Goal: Feedback & Contribution: Contribute content

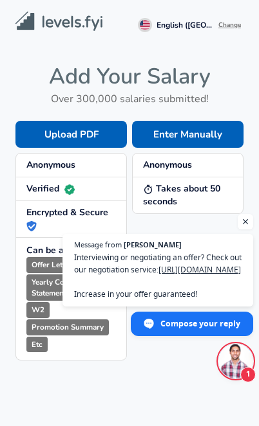
click at [245, 214] on span "Open chat" at bounding box center [244, 221] width 15 height 15
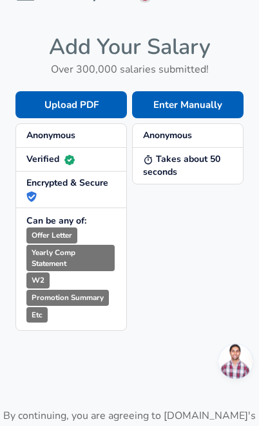
scroll to position [29, 0]
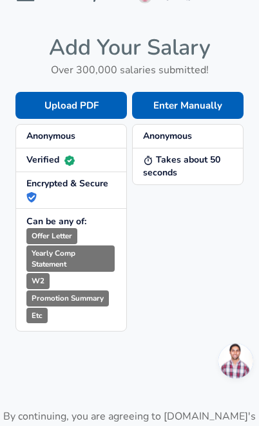
click at [213, 104] on button "Enter Manually" at bounding box center [187, 105] width 111 height 27
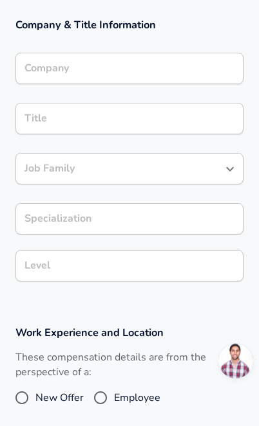
scroll to position [237, 0]
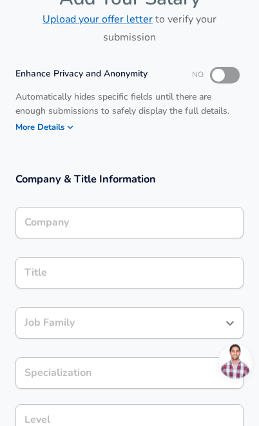
click at [172, 207] on div "Company" at bounding box center [129, 223] width 228 height 32
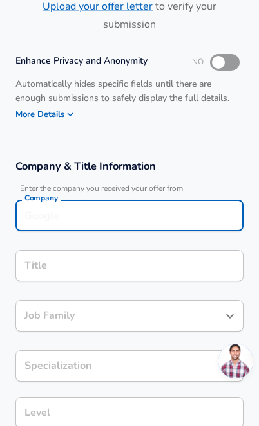
scroll to position [82, 0]
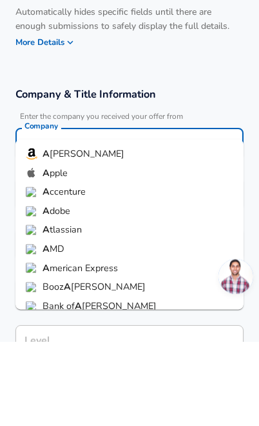
click at [75, 232] on span "[PERSON_NAME]" at bounding box center [87, 238] width 75 height 13
type input "Amazon"
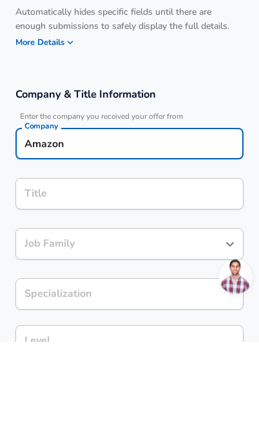
click at [130, 172] on div "Company & Title Information Enter the company you received your offer from Comp…" at bounding box center [129, 311] width 259 height 279
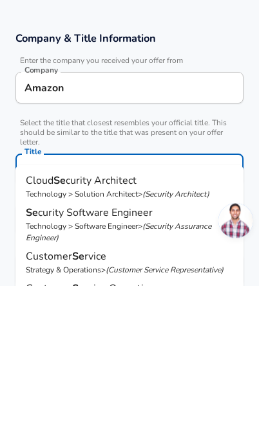
type input "s"
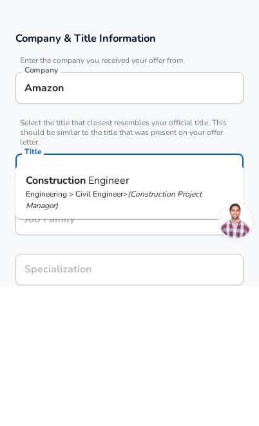
click at [161, 330] on p "( Construction Project Manager )" at bounding box center [114, 341] width 176 height 22
type input "Construction Engineer"
type input "Construction"
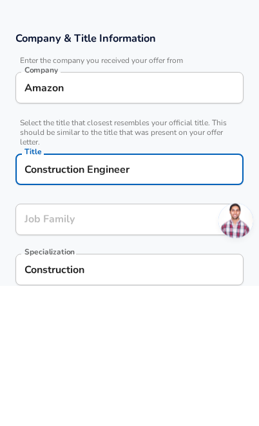
type input "Civil Engineer"
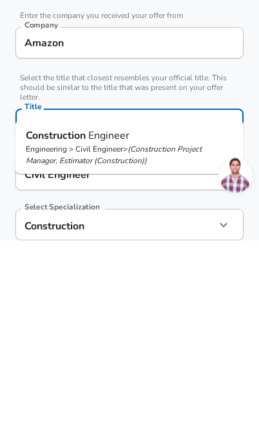
click at [171, 314] on p "Construction Engineer" at bounding box center [129, 321] width 207 height 15
type input "Construction Engineer"
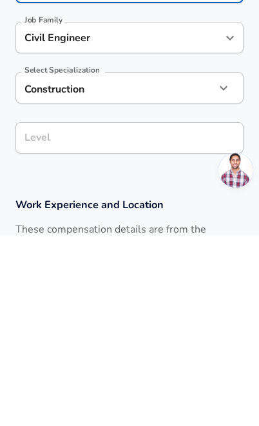
scroll to position [220, 0]
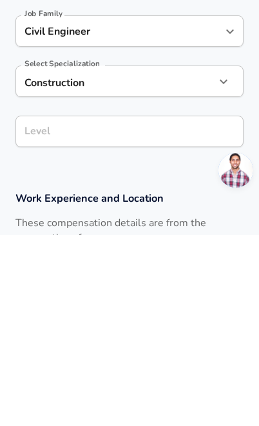
click at [190, 297] on div "Level Level" at bounding box center [129, 322] width 228 height 50
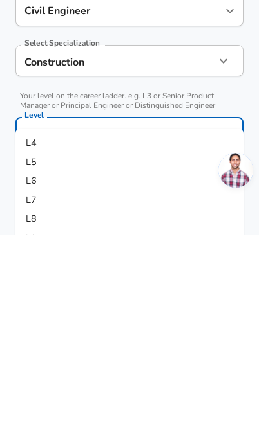
scroll to position [241, 0]
click at [49, 363] on li "L6" at bounding box center [129, 372] width 228 height 19
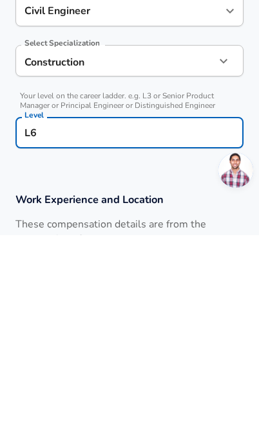
type input "L6"
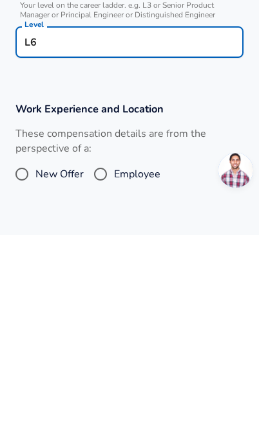
scroll to position [331, 0]
click at [134, 358] on span "Employee" at bounding box center [137, 365] width 46 height 15
click at [114, 355] on input "Employee" at bounding box center [100, 365] width 27 height 21
radio input "true"
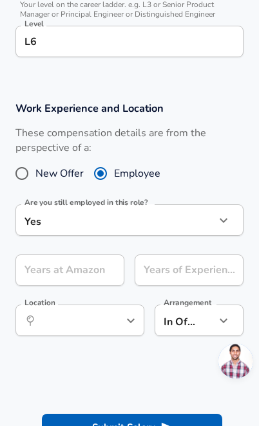
click at [228, 213] on icon "button" at bounding box center [222, 220] width 15 height 15
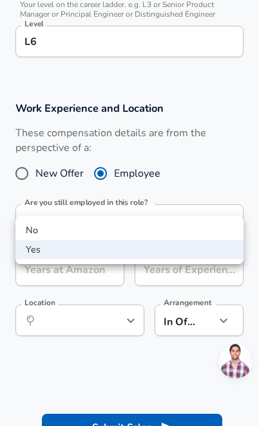
click at [181, 224] on li "No" at bounding box center [129, 230] width 228 height 19
type input "no"
